Goal: Task Accomplishment & Management: Use online tool/utility

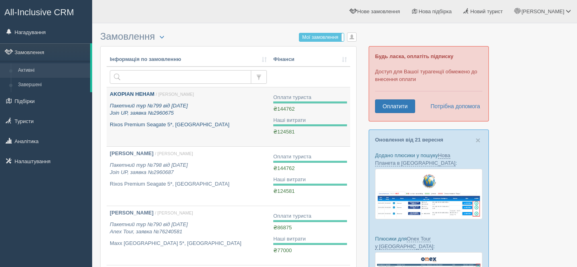
click at [182, 115] on p "Пакетний тур №799 від 22.03.2023 Join UP, заявка №2960675" at bounding box center [188, 109] width 157 height 15
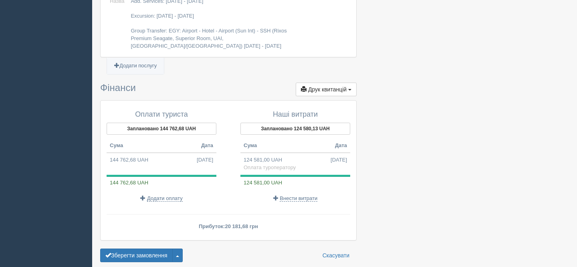
scroll to position [742, 0]
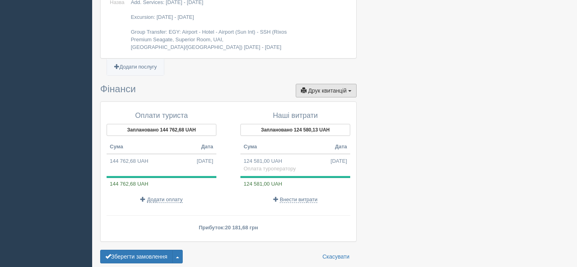
click at [332, 94] on span "Друк квитанцій" at bounding box center [327, 90] width 38 height 6
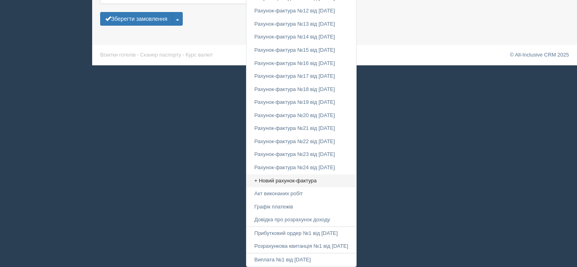
click at [276, 179] on link "+ Новий рахунок-фактура" at bounding box center [301, 180] width 110 height 13
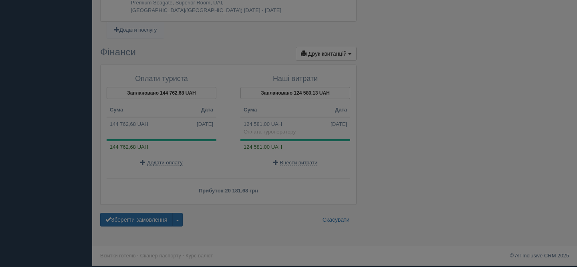
scroll to position [785, 0]
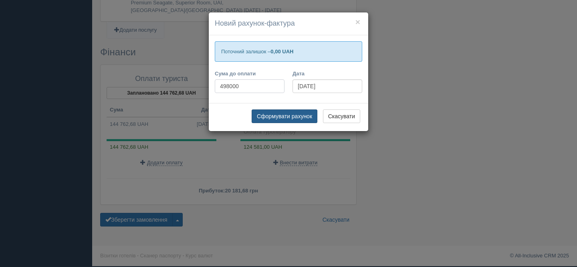
type input "498000"
click at [281, 116] on button "Сформувати рахунок" at bounding box center [284, 116] width 66 height 14
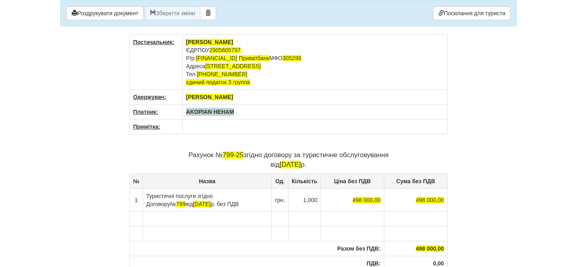
drag, startPoint x: 240, startPoint y: 112, endPoint x: 179, endPoint y: 111, distance: 61.3
click at [179, 111] on tr "Платник: AKOPIAN HEHAM" at bounding box center [289, 112] width 318 height 15
click at [194, 111] on th at bounding box center [315, 112] width 265 height 15
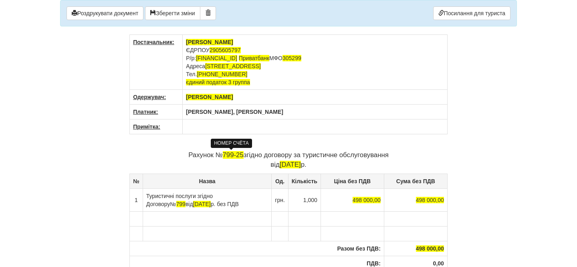
click at [241, 155] on span "799-25" at bounding box center [233, 155] width 21 height 8
drag, startPoint x: 291, startPoint y: 155, endPoint x: 241, endPoint y: 155, distance: 49.3
click at [240, 155] on p "Рахунок № 861 згідно договору за туристичне обслуговування від 24.09.2025 р." at bounding box center [288, 159] width 318 height 19
click at [165, 203] on td "Туристичні послуги згідно Договору № 799 від 22.03.2023 р. без ПДВ" at bounding box center [207, 199] width 129 height 23
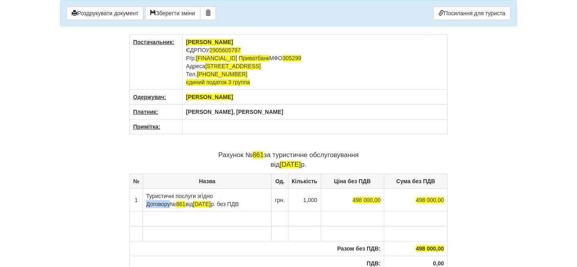
drag, startPoint x: 220, startPoint y: 195, endPoint x: 248, endPoint y: 196, distance: 27.6
click at [248, 195] on td "Туристичні послуги згідно Договору № 861 від 22.03.2023 р. без ПДВ" at bounding box center [207, 199] width 129 height 23
click at [204, 204] on span "22.03.2023" at bounding box center [198, 204] width 18 height 6
click at [228, 204] on td "Туристичні послуги згідно рахунку № 861 від 24.09.2023 р. без ПДВ" at bounding box center [207, 199] width 128 height 23
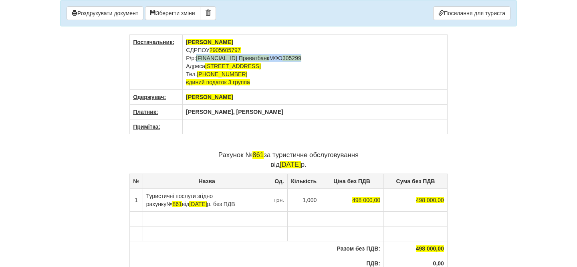
drag, startPoint x: 198, startPoint y: 57, endPoint x: 372, endPoint y: 58, distance: 173.8
click at [372, 58] on td "ФОП Хаєв Юрій Анатолійовіч ЄДРПОУ 2905605797 Р/р: UA123052990000026009020104775…" at bounding box center [315, 62] width 265 height 55
click at [353, 81] on td "ФОП Хаєв Юрій Анатолійовіч ЄДРПОУ 2905605797 Р/р: UA153348510000000026006263328…" at bounding box center [315, 62] width 265 height 55
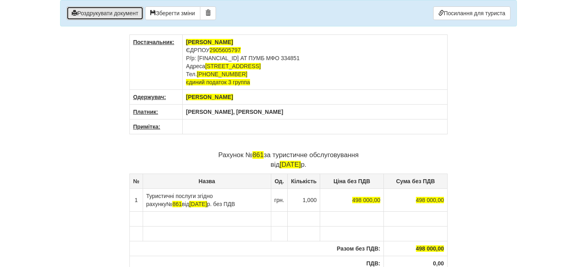
click at [95, 13] on button "Роздрукувати документ" at bounding box center [104, 13] width 77 height 14
